Goal: Task Accomplishment & Management: Use online tool/utility

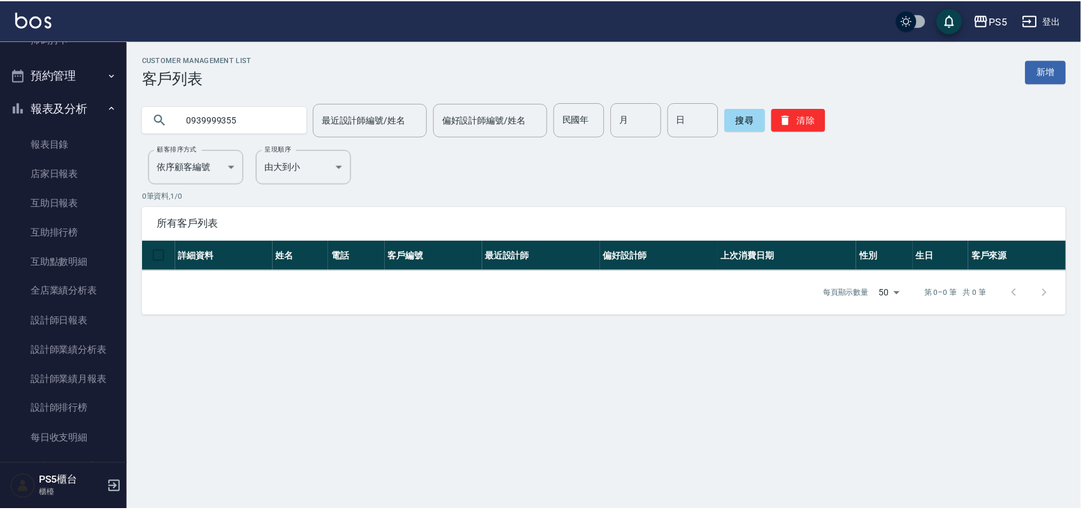
scroll to position [18, 0]
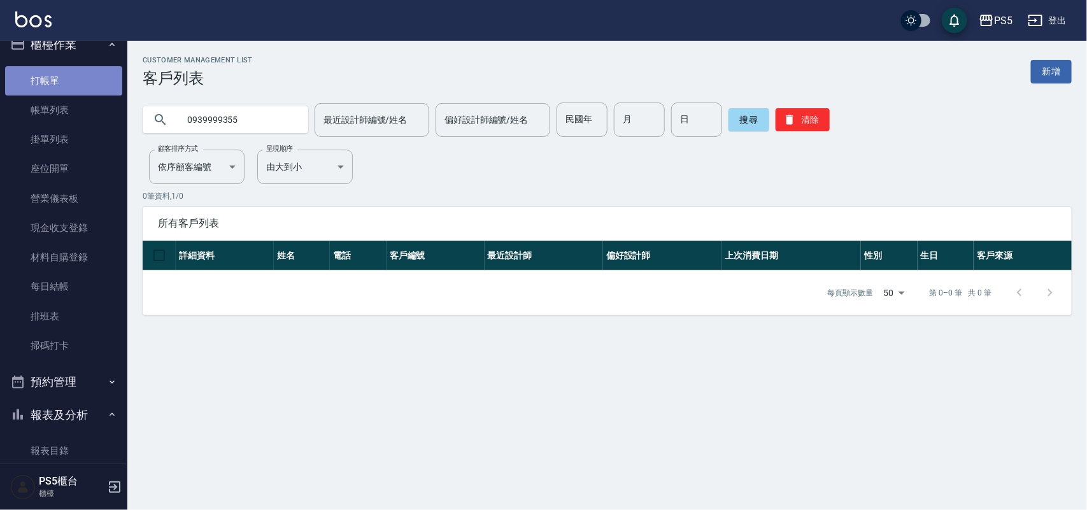
click at [78, 78] on link "打帳單" at bounding box center [63, 80] width 117 height 29
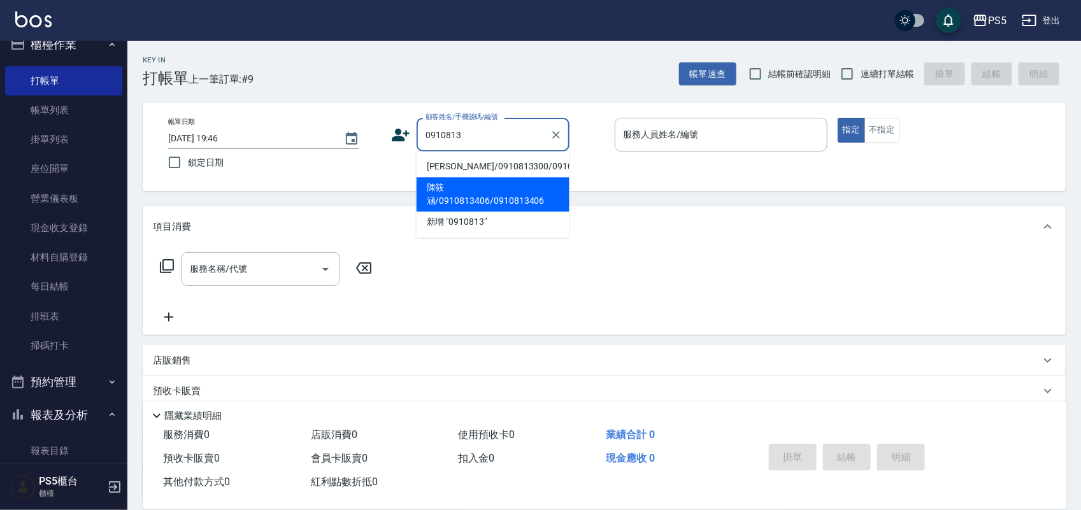
click at [473, 212] on li "陳筱涵/0910813406/0910813406" at bounding box center [493, 195] width 153 height 34
type input "陳筱涵/0910813406/0910813406"
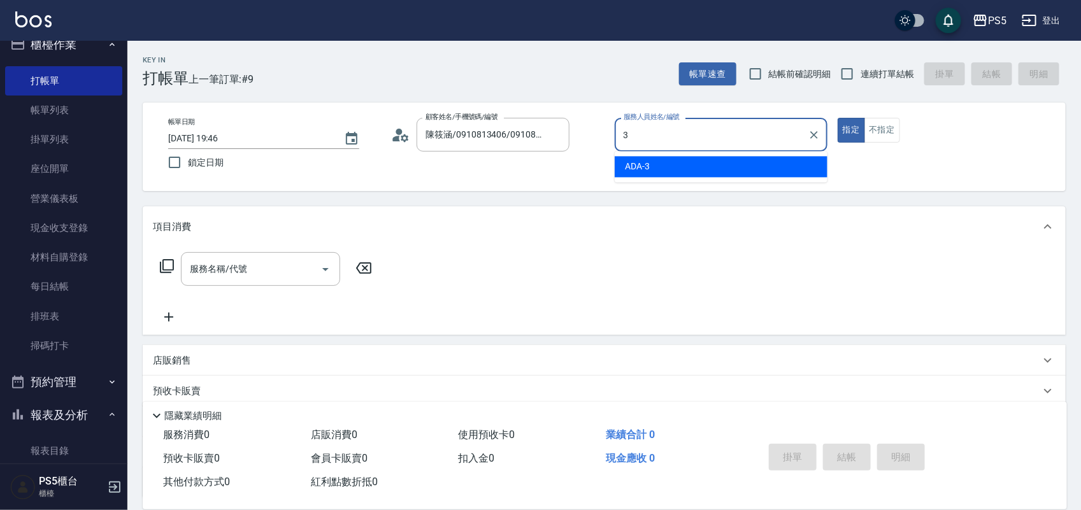
type input "ADA-3"
type button "true"
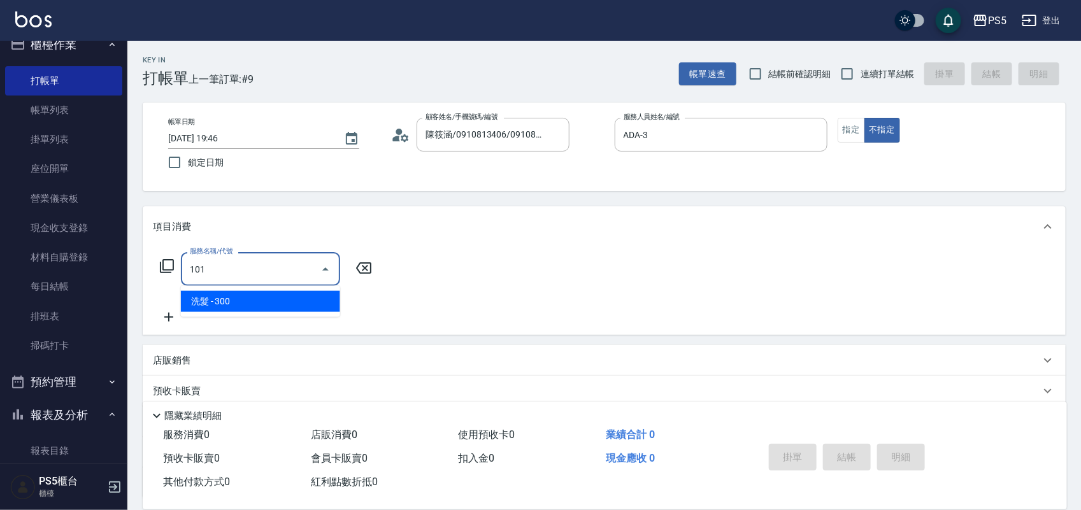
type input "洗髮(101)"
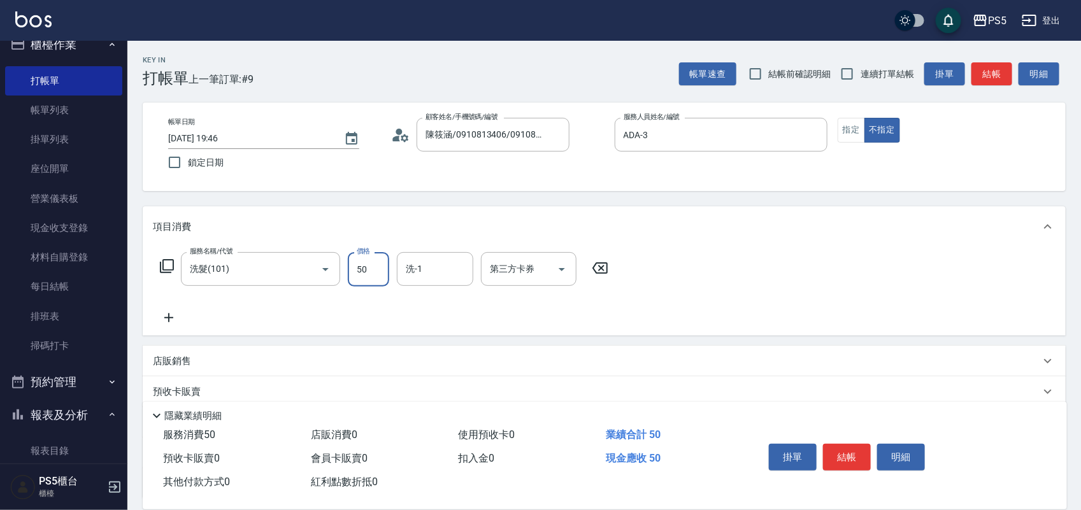
type input "500"
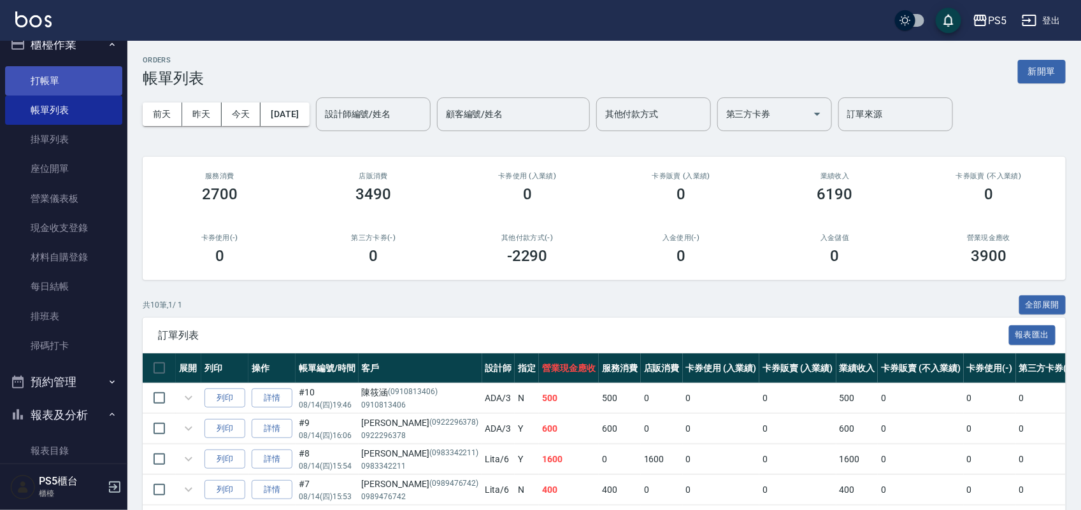
click at [81, 70] on link "打帳單" at bounding box center [63, 80] width 117 height 29
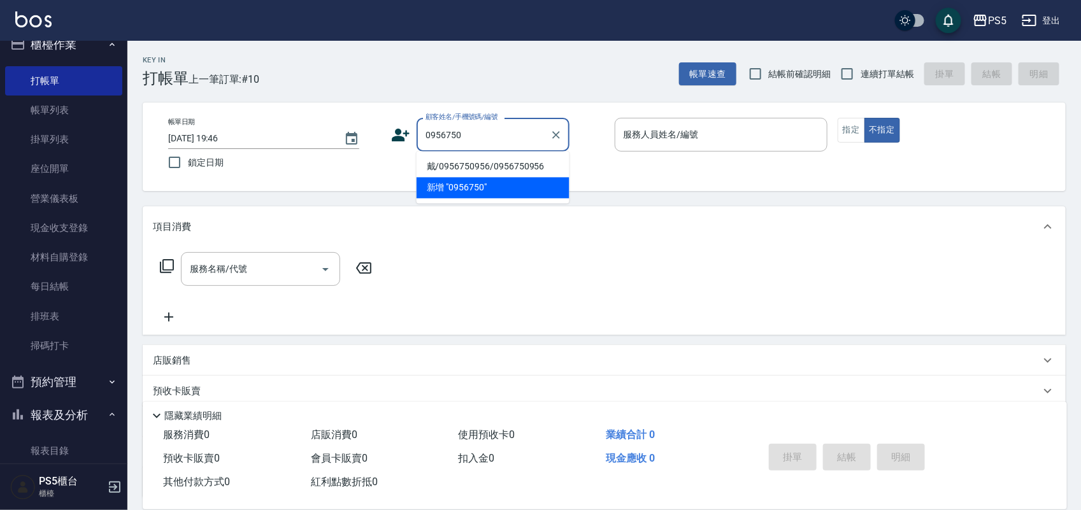
click at [531, 157] on li "戴/0956750956/0956750956" at bounding box center [493, 167] width 153 height 21
type input "戴/0956750956/0956750956"
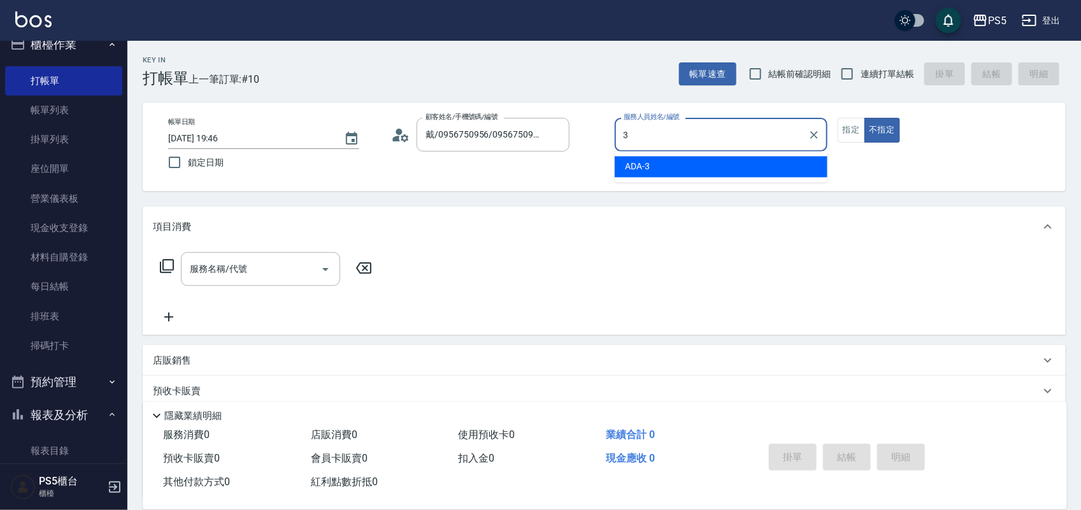
type input "ADA-3"
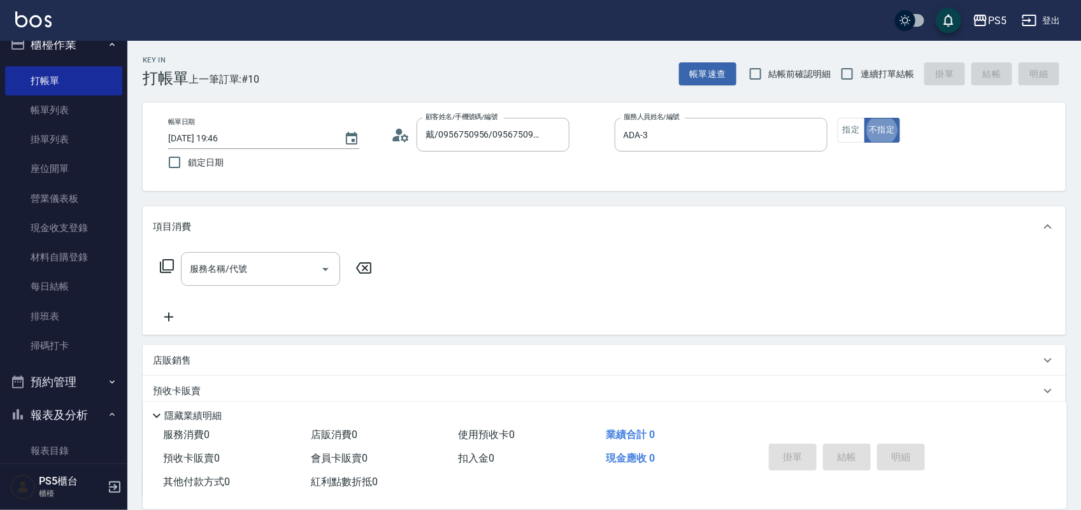
type button "false"
click at [852, 129] on button "指定" at bounding box center [851, 130] width 27 height 25
click at [220, 261] on input "服務名稱/代號" at bounding box center [251, 269] width 129 height 22
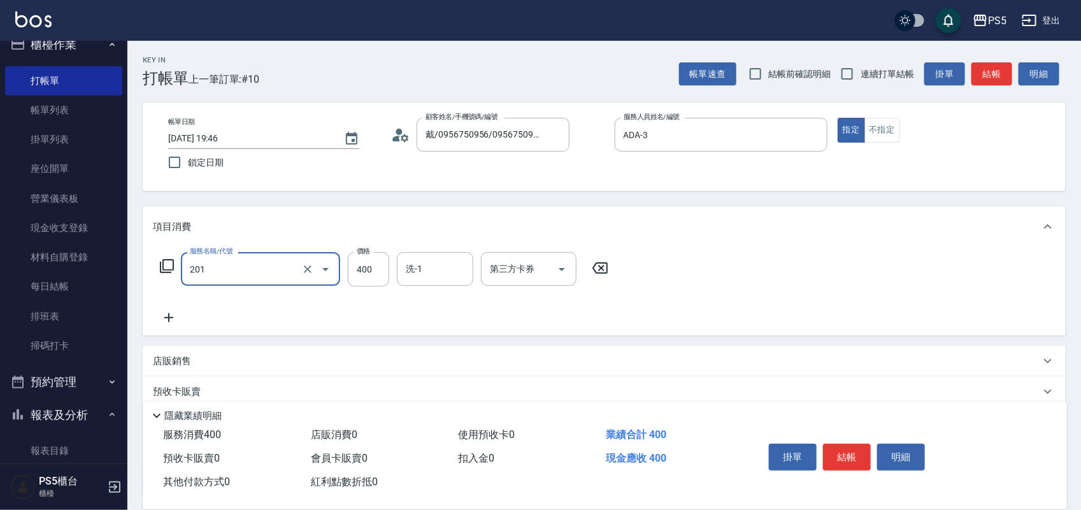
type input "洗剪400(201)"
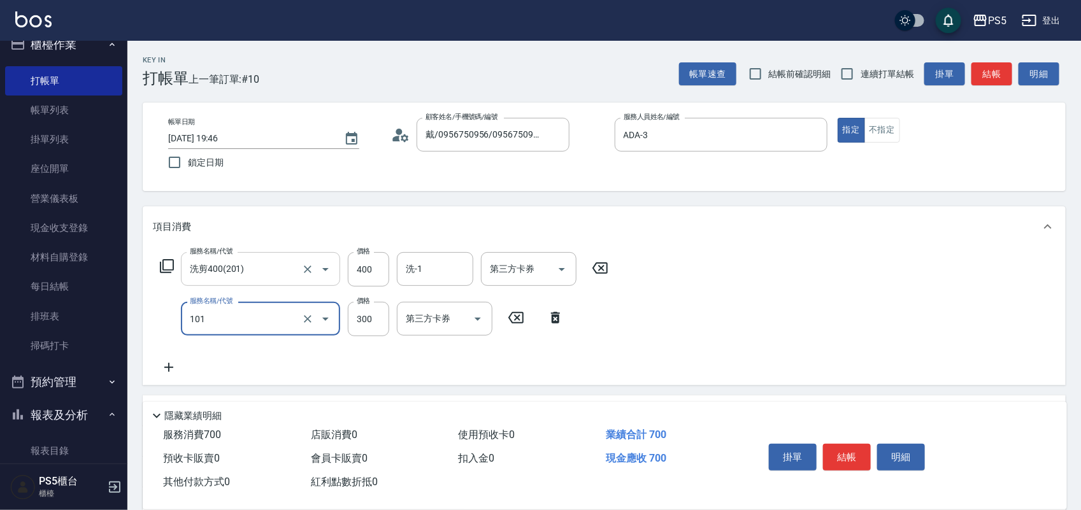
type input "洗髮(101)"
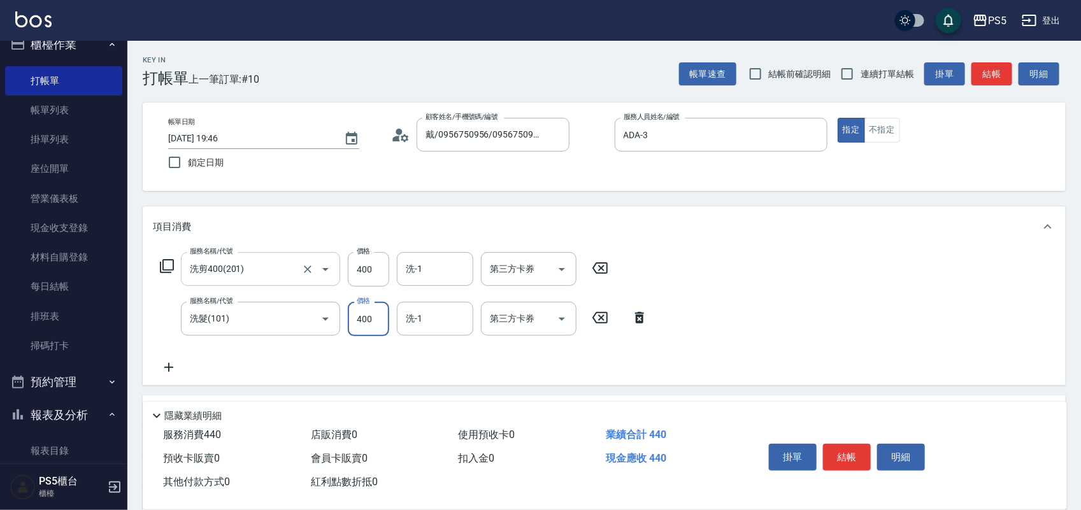
type input "400"
type input "咚咚-30"
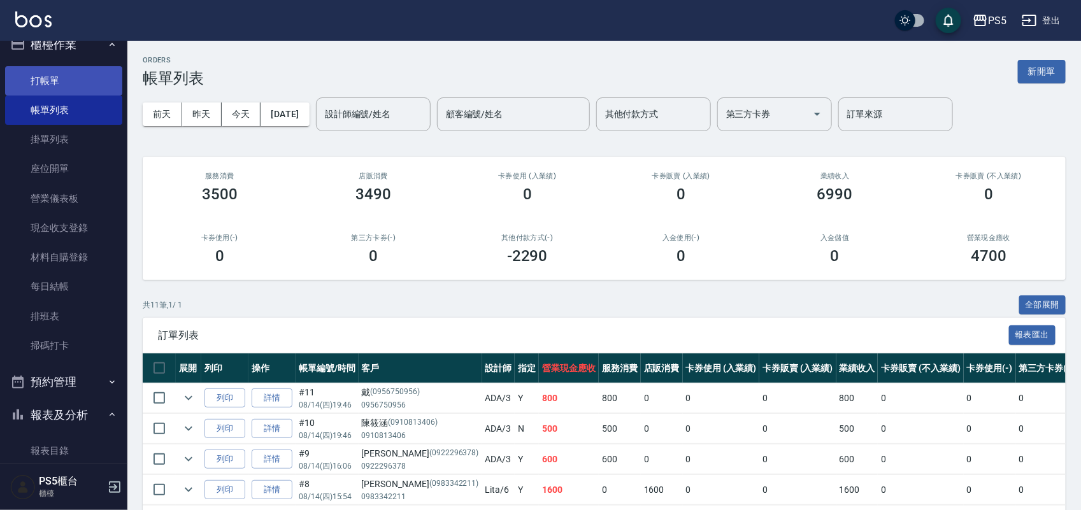
click at [47, 84] on link "打帳單" at bounding box center [63, 80] width 117 height 29
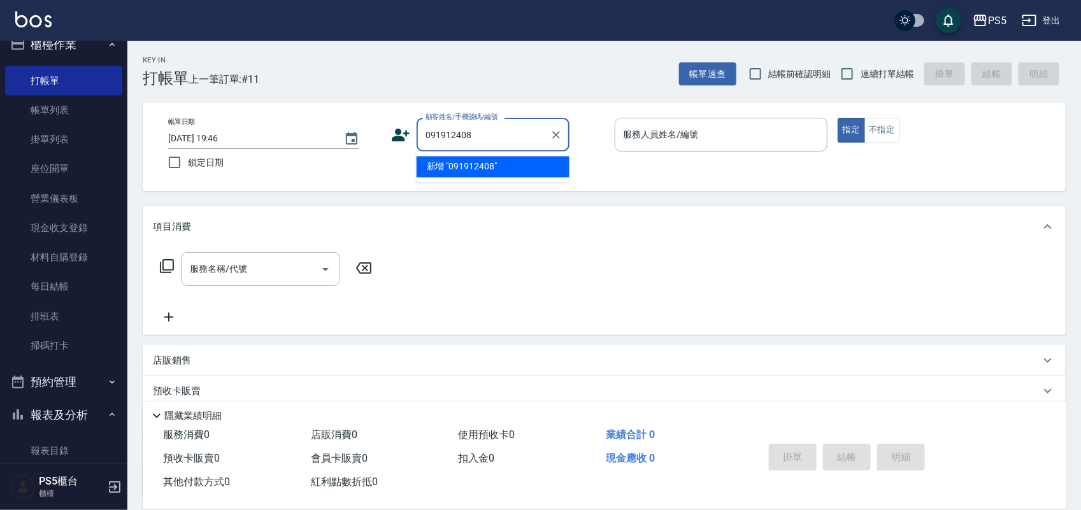
type input "0919124088"
drag, startPoint x: 500, startPoint y: 139, endPoint x: 417, endPoint y: 129, distance: 83.4
click at [368, 133] on div "帳單日期 [DATE] 19:46 鎖定日期 顧客姓名/手機號碼/編號 0919124088 顧客姓名/手機號碼/編號 服務人員姓名/編號 服務人員姓名/編號…" at bounding box center [604, 147] width 893 height 58
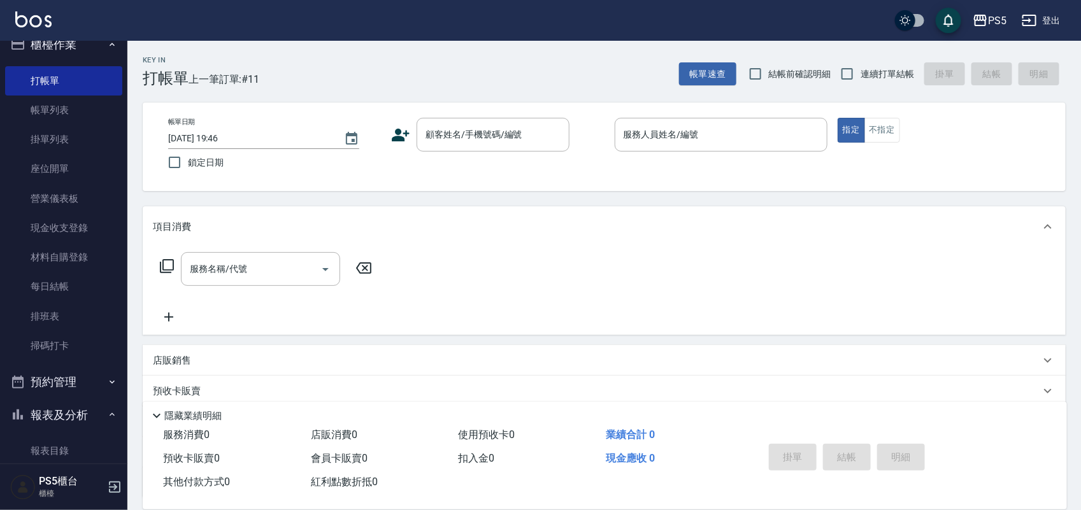
click at [403, 139] on icon at bounding box center [401, 135] width 18 height 13
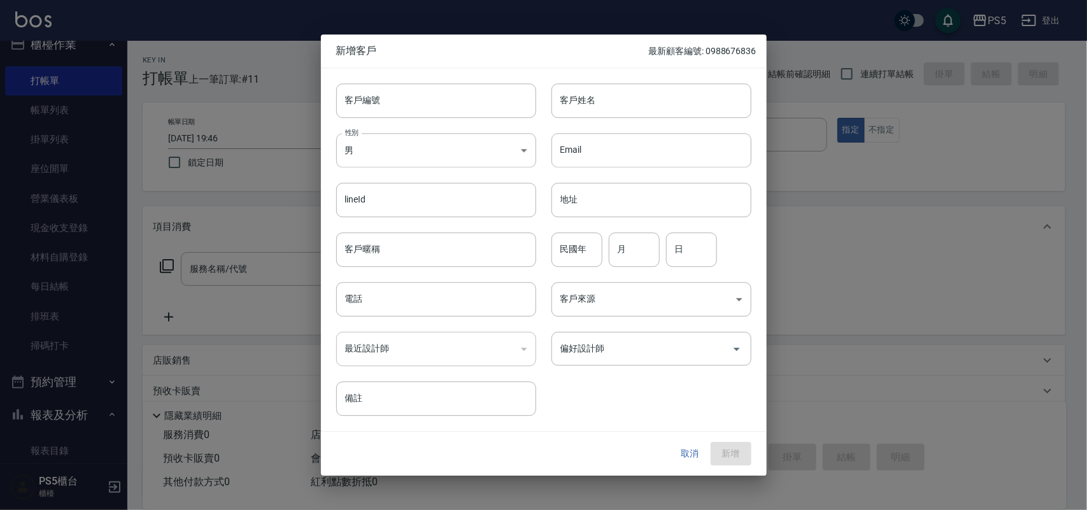
click at [409, 74] on div "客戶編號 客戶編號" at bounding box center [428, 93] width 215 height 50
drag, startPoint x: 409, startPoint y: 83, endPoint x: 411, endPoint y: 93, distance: 10.4
click at [411, 93] on input "客戶編號" at bounding box center [436, 100] width 200 height 34
paste input "0919124088"
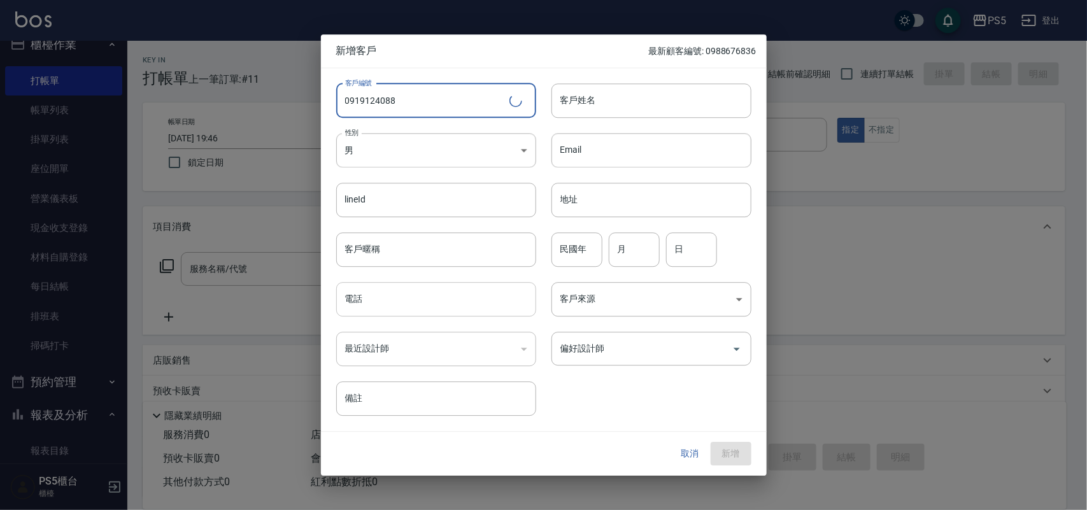
type input "0919124088"
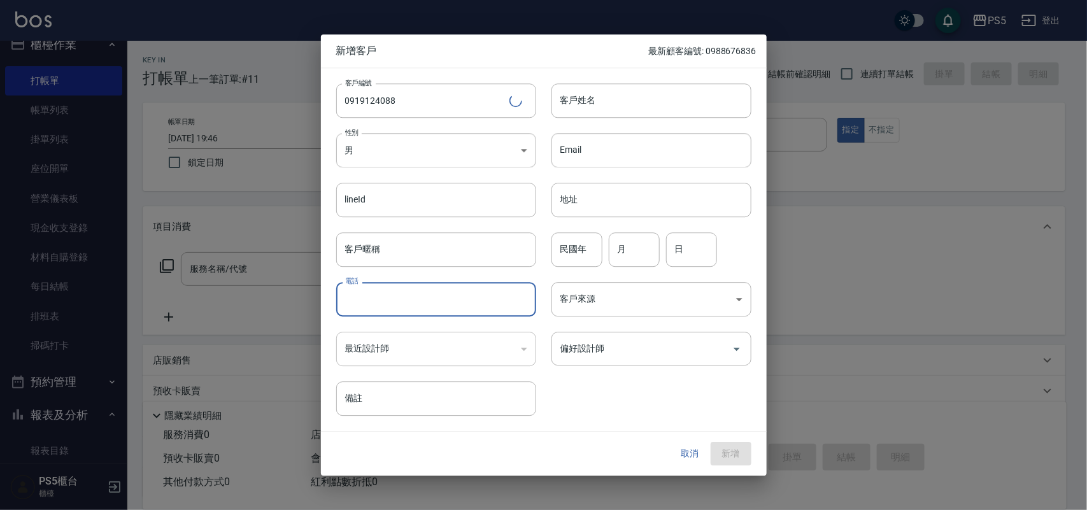
click at [428, 291] on input "電話" at bounding box center [436, 299] width 200 height 34
paste input "0919124088"
type input "0919124088"
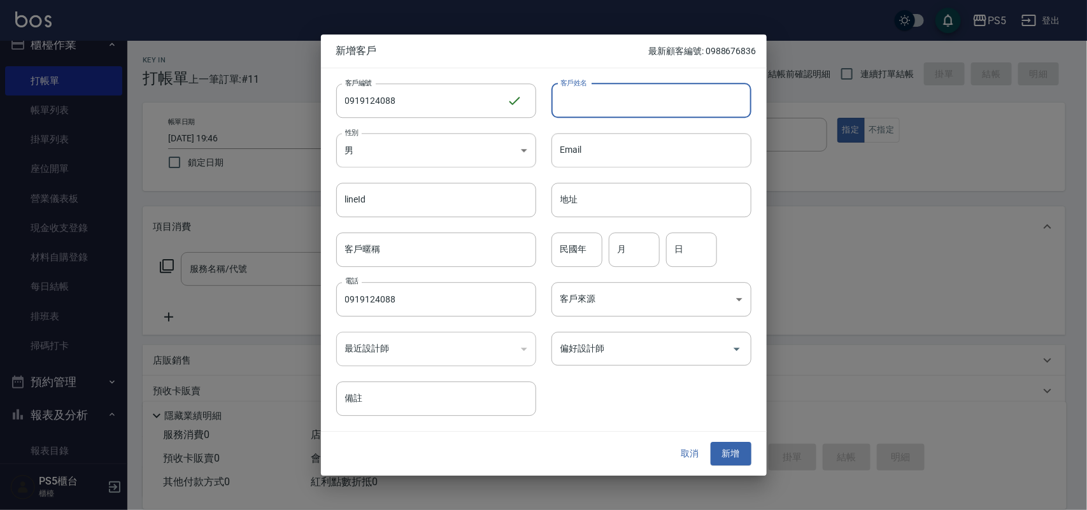
click at [572, 109] on input "客戶姓名" at bounding box center [652, 100] width 200 height 34
type input "陳"
click at [749, 455] on button "新增" at bounding box center [731, 455] width 41 height 24
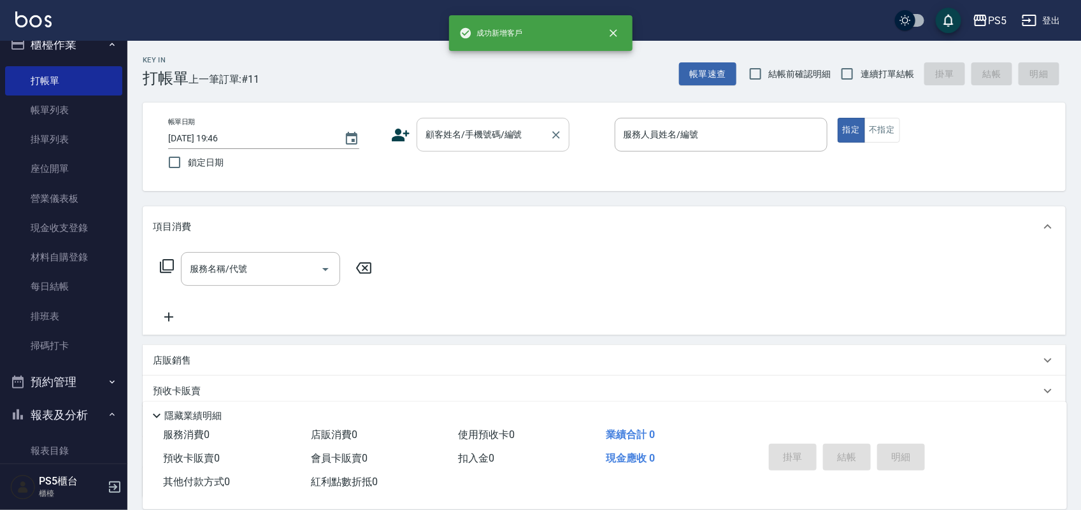
click at [491, 126] on div "顧客姓名/手機號碼/編號 顧客姓名/手機號碼/編號" at bounding box center [493, 135] width 153 height 34
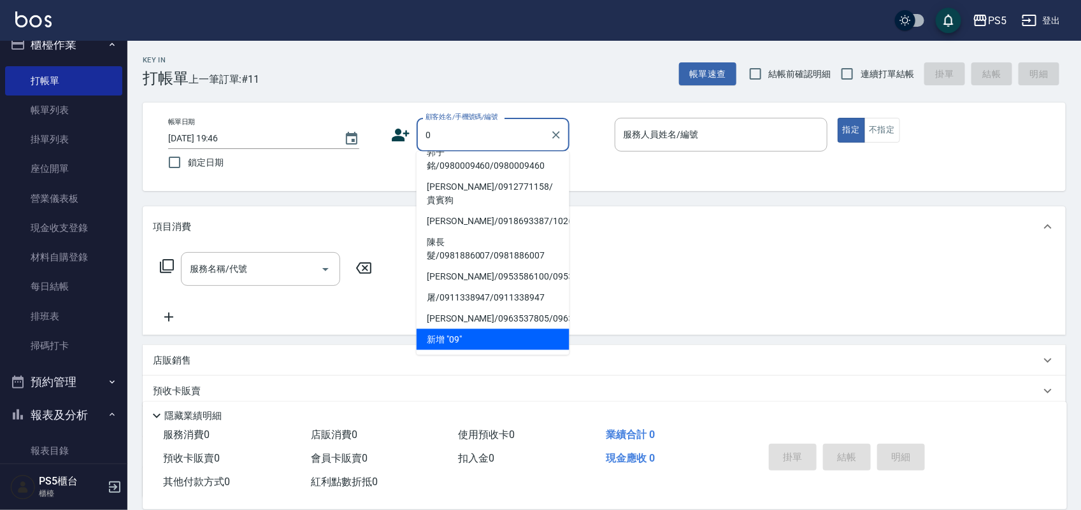
scroll to position [4, 0]
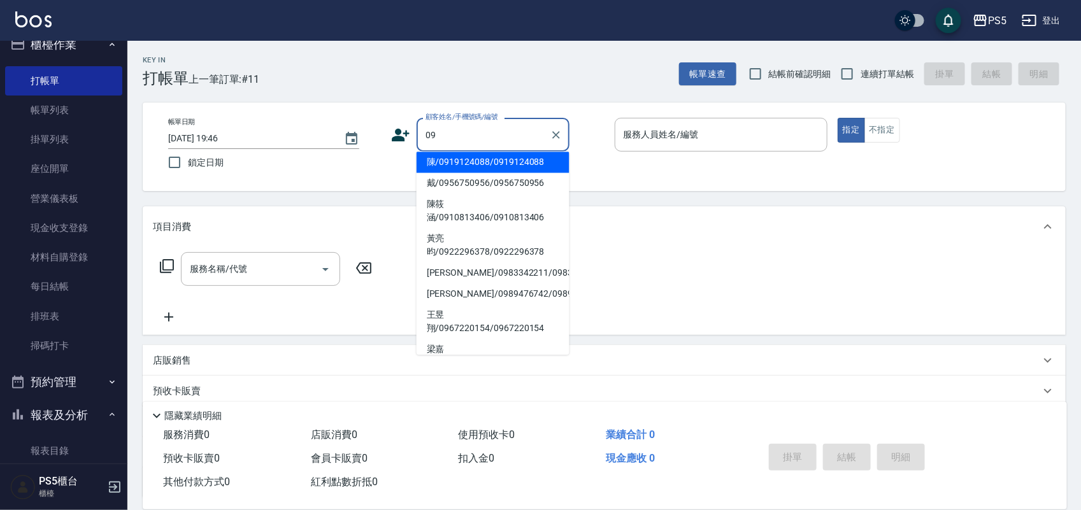
click at [512, 150] on div "09 顧客姓名/手機號碼/編號" at bounding box center [493, 135] width 153 height 34
click at [517, 155] on li "陳/0919124088/0919124088" at bounding box center [493, 162] width 153 height 21
type input "陳/0919124088/0919124088"
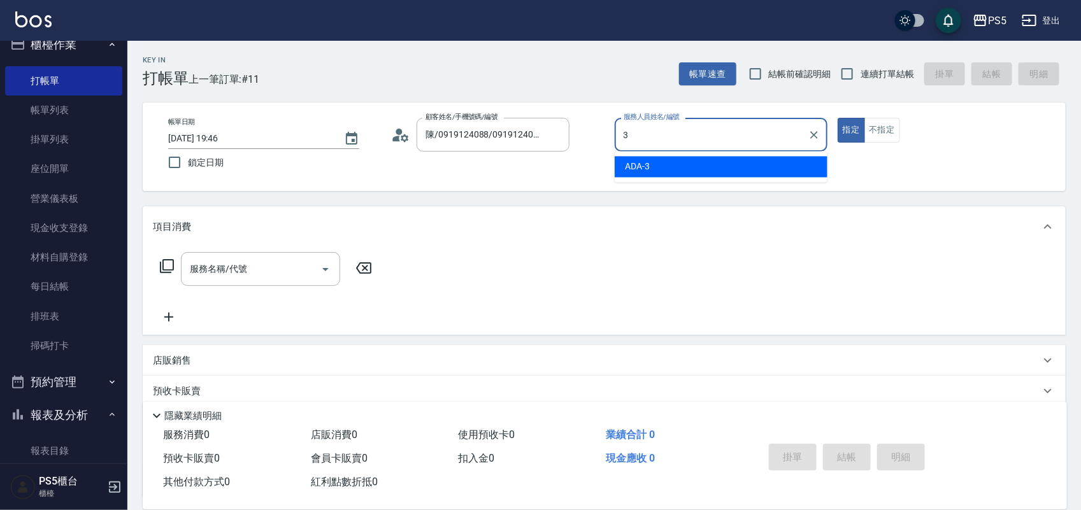
type input "ADA-3"
type button "true"
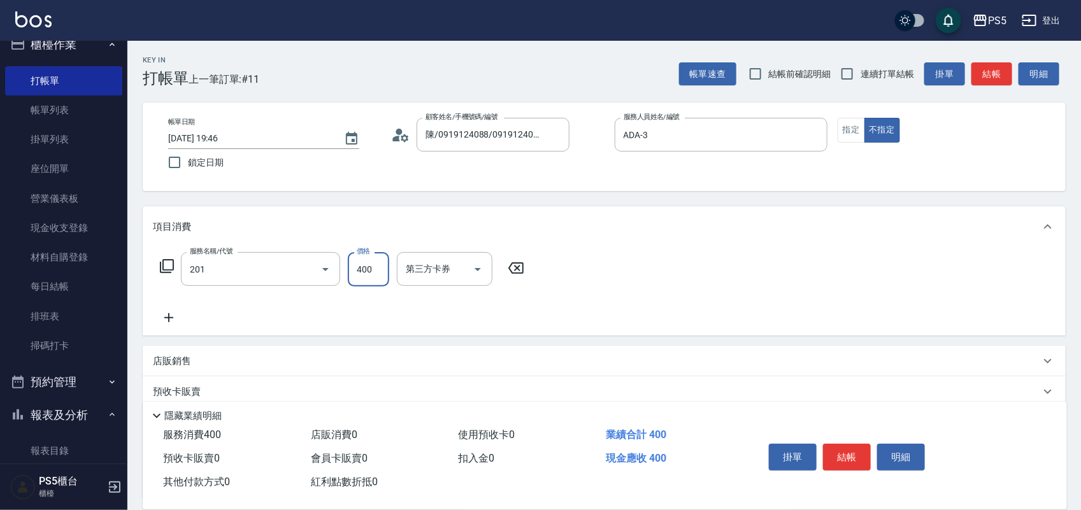
type input "洗剪400(201)"
